Goal: Find specific page/section: Find specific page/section

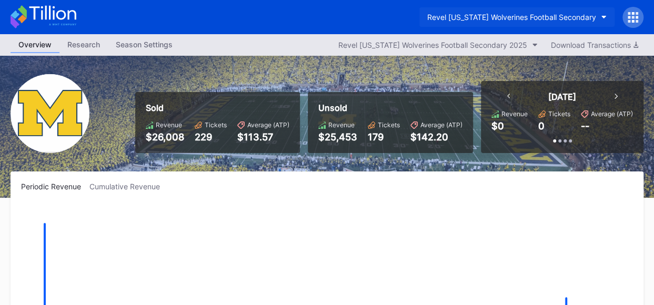
click at [601, 16] on icon "button" at bounding box center [603, 17] width 5 height 3
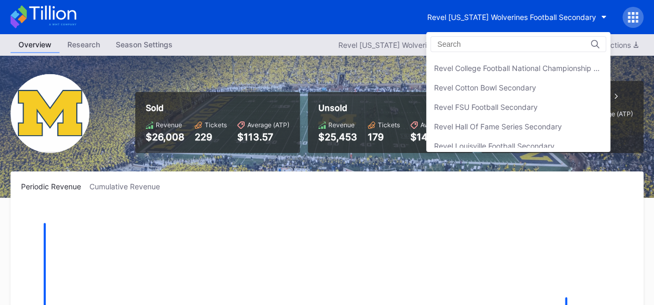
scroll to position [143, 0]
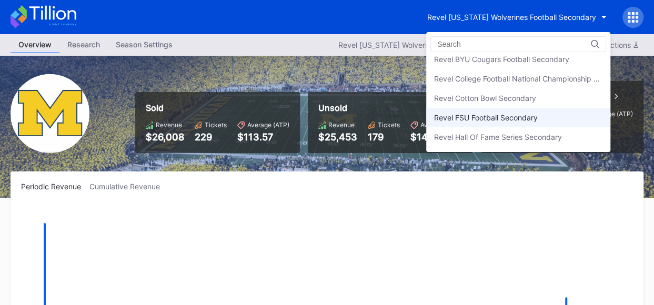
click at [506, 113] on div "Revel FSU Football Secondary" at bounding box center [486, 117] width 104 height 9
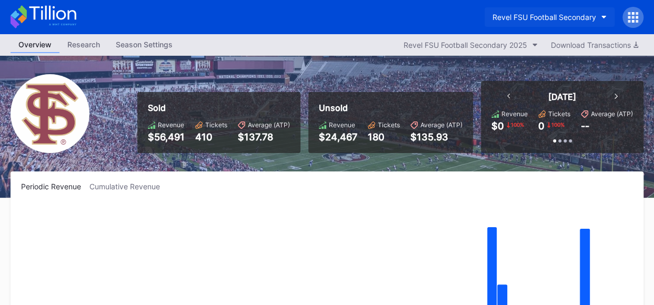
click at [600, 12] on button "Revel FSU Football Secondary" at bounding box center [549, 16] width 130 height 19
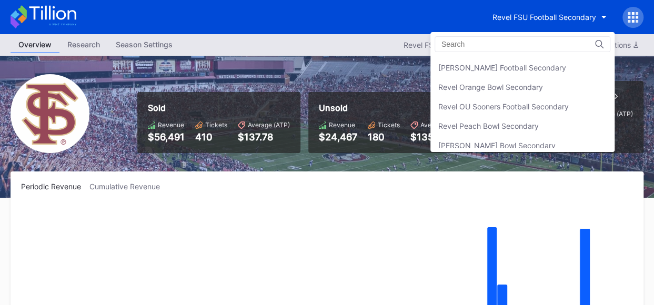
scroll to position [341, 0]
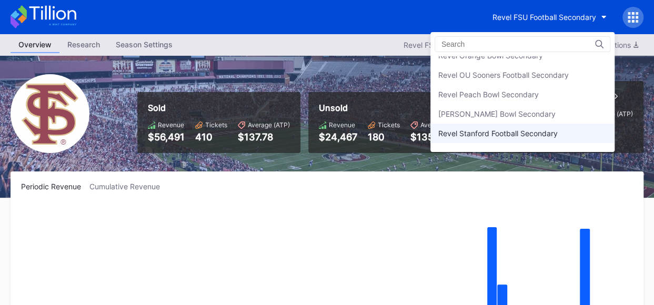
click at [534, 129] on div "Revel Stanford Football Secondary" at bounding box center [497, 133] width 119 height 9
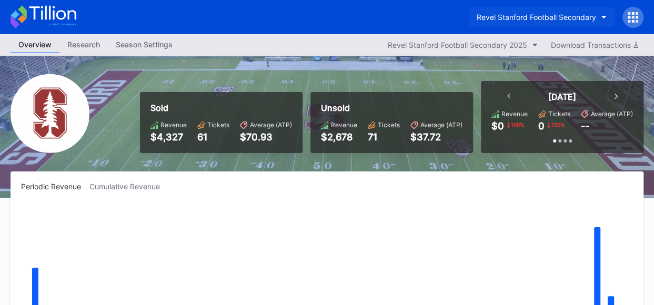
click at [600, 15] on button "Revel Stanford Football Secondary" at bounding box center [542, 16] width 146 height 19
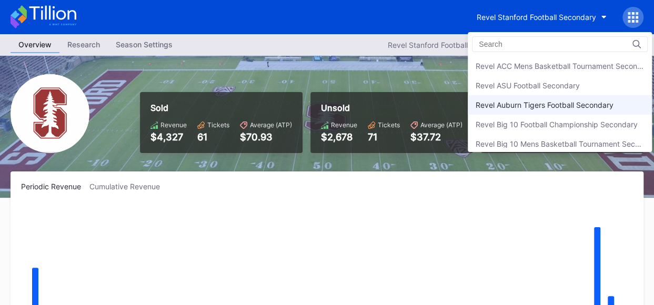
click at [579, 97] on div "Revel Auburn Tigers Football Secondary" at bounding box center [560, 104] width 184 height 19
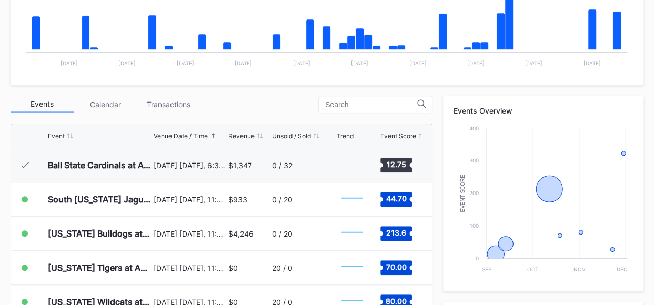
scroll to position [288, 0]
